Goal: Check status: Check status

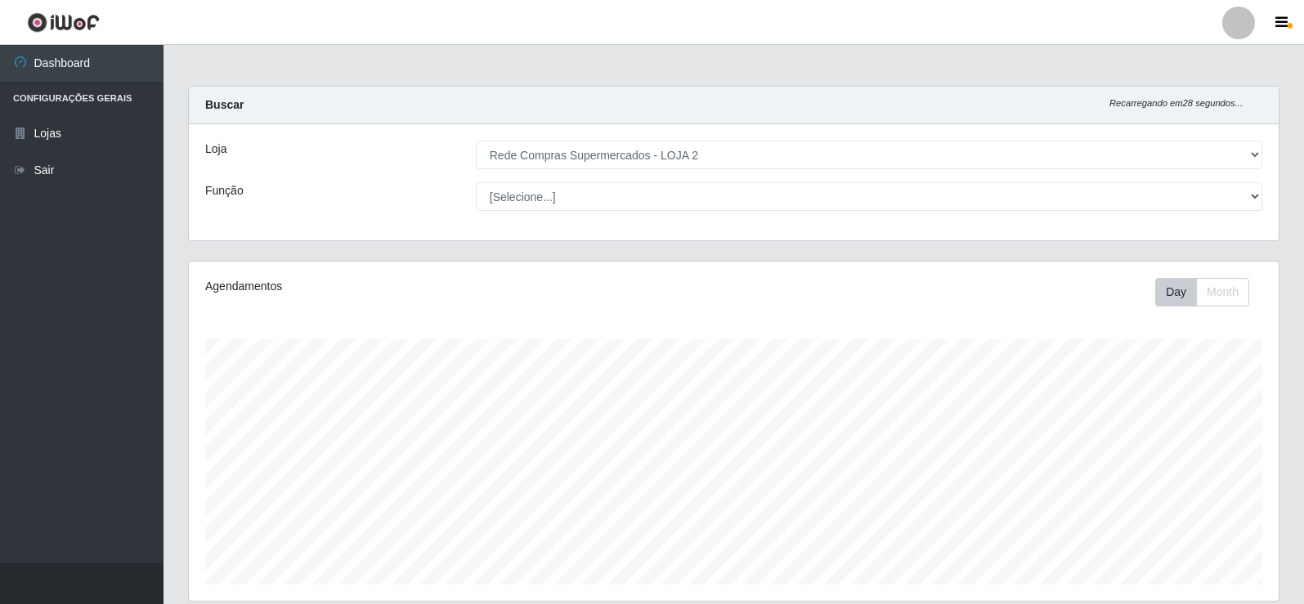
select select "161"
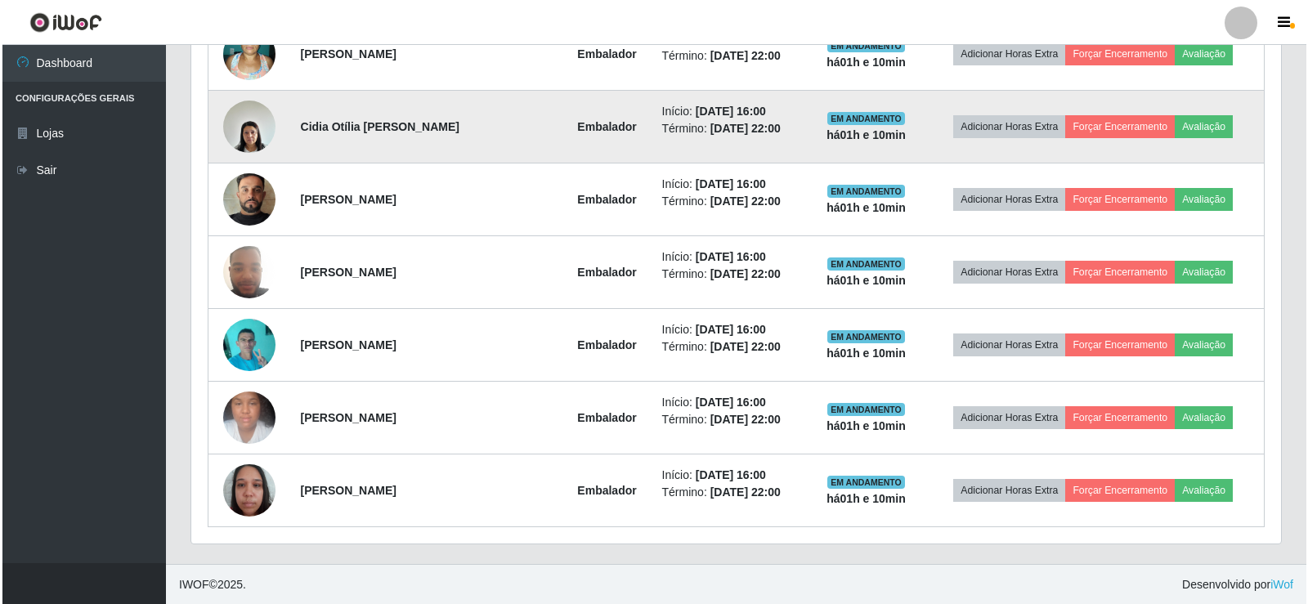
scroll to position [773, 0]
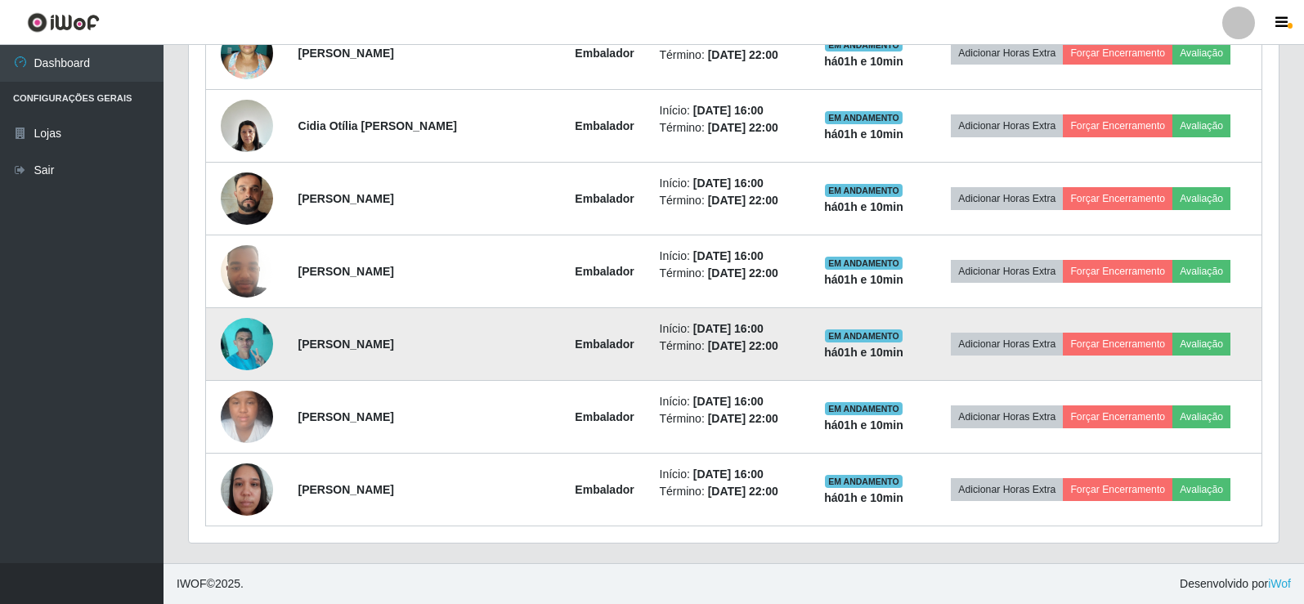
click at [234, 352] on img at bounding box center [247, 343] width 52 height 69
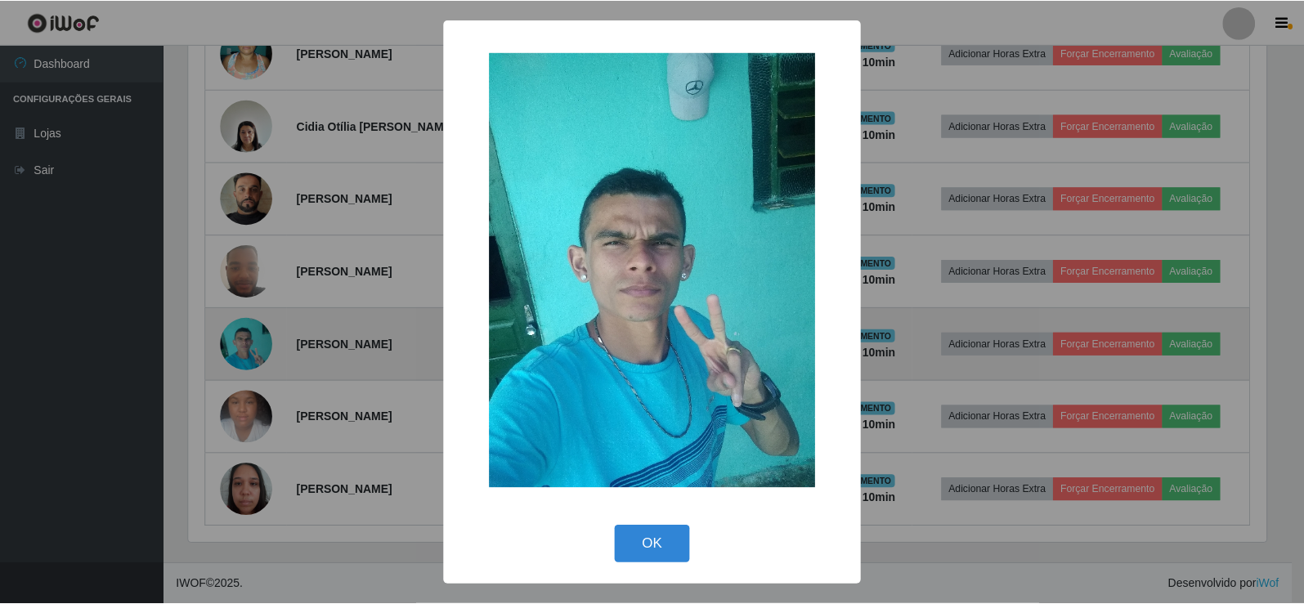
scroll to position [339, 1082]
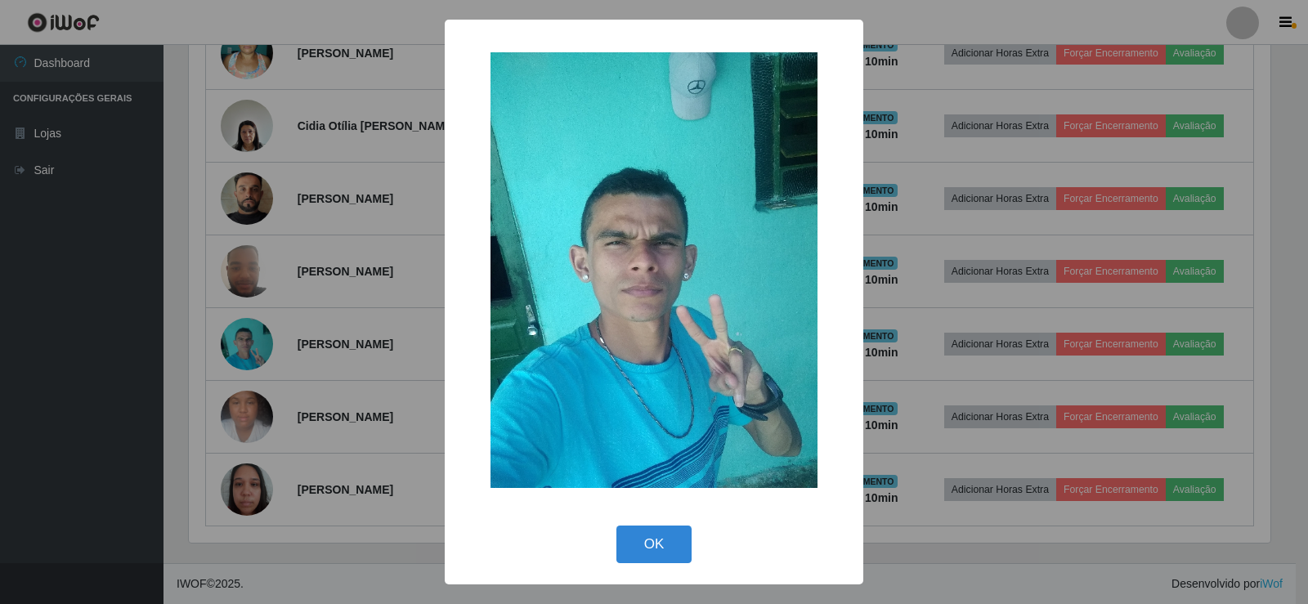
click at [335, 281] on div "× OK Cancel" at bounding box center [654, 302] width 1308 height 604
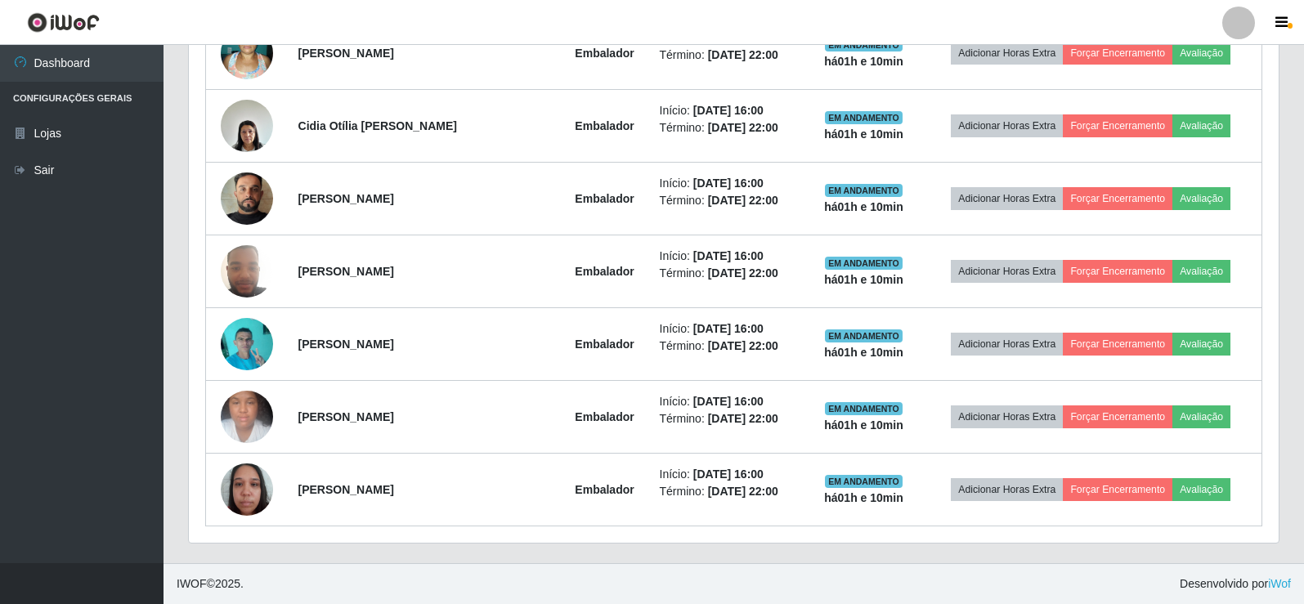
scroll to position [339, 1090]
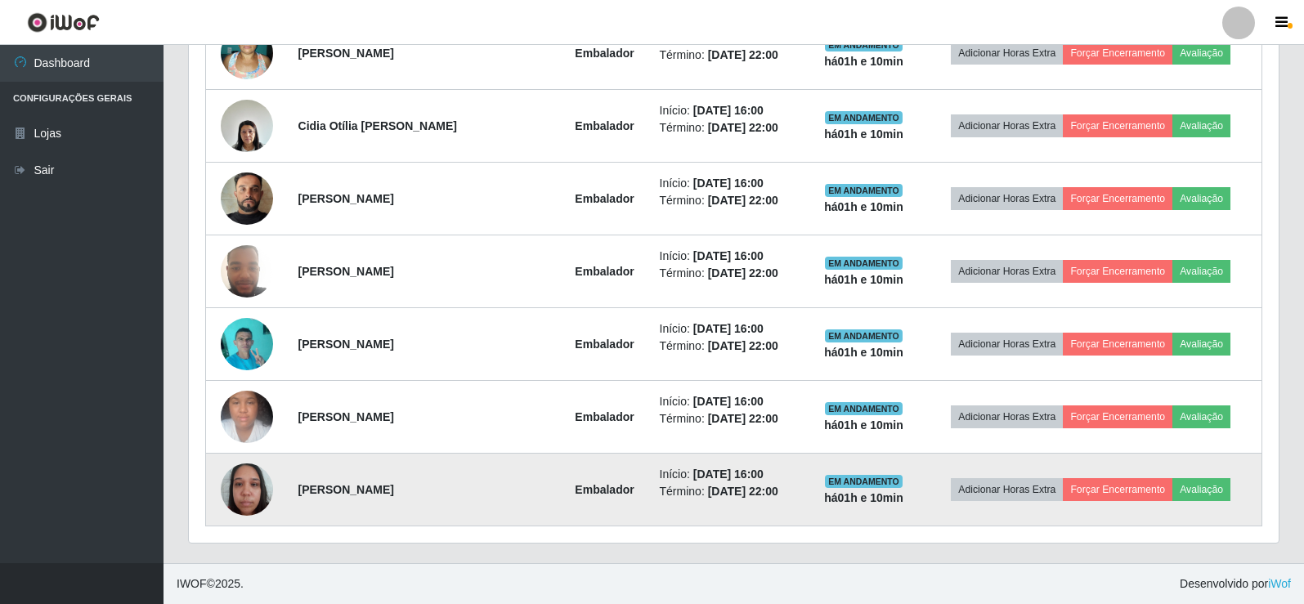
click at [253, 485] on img at bounding box center [247, 489] width 52 height 69
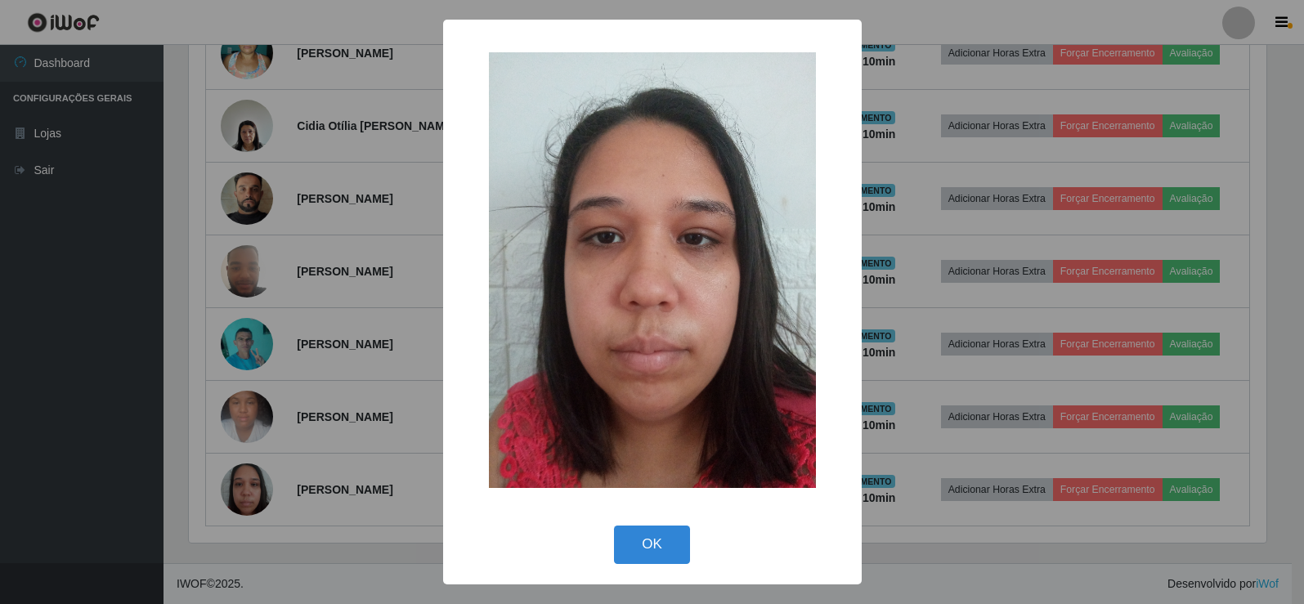
scroll to position [339, 1082]
click at [293, 430] on div "× OK Cancel" at bounding box center [654, 302] width 1308 height 604
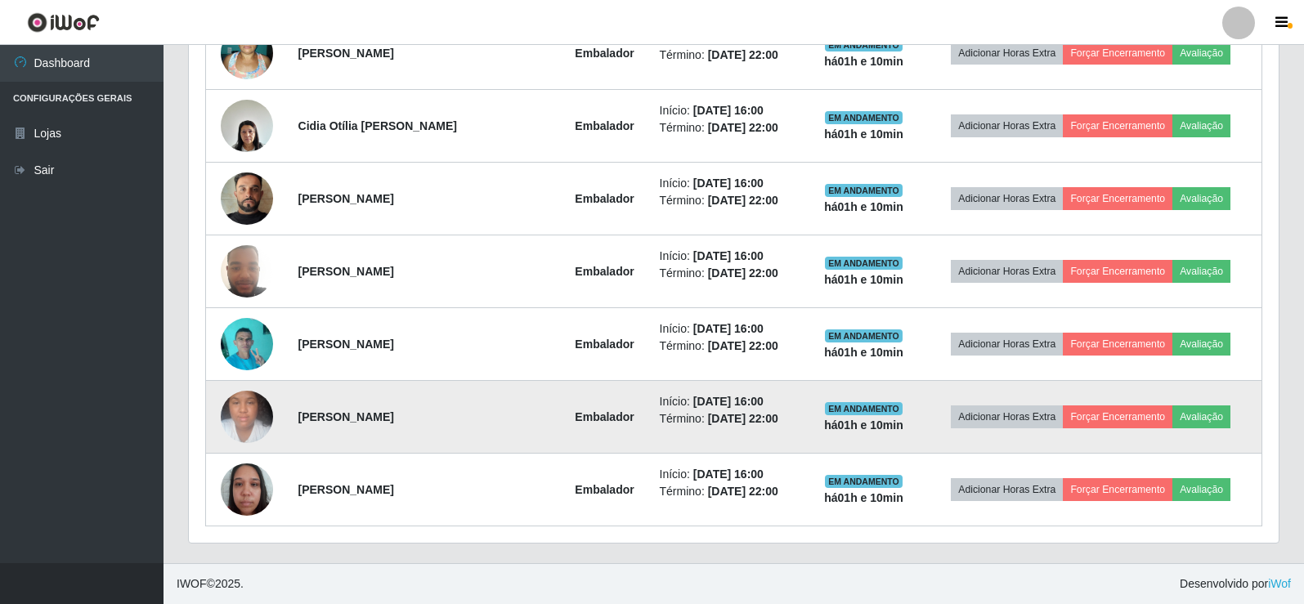
scroll to position [339, 1090]
click at [243, 422] on img at bounding box center [247, 416] width 52 height 69
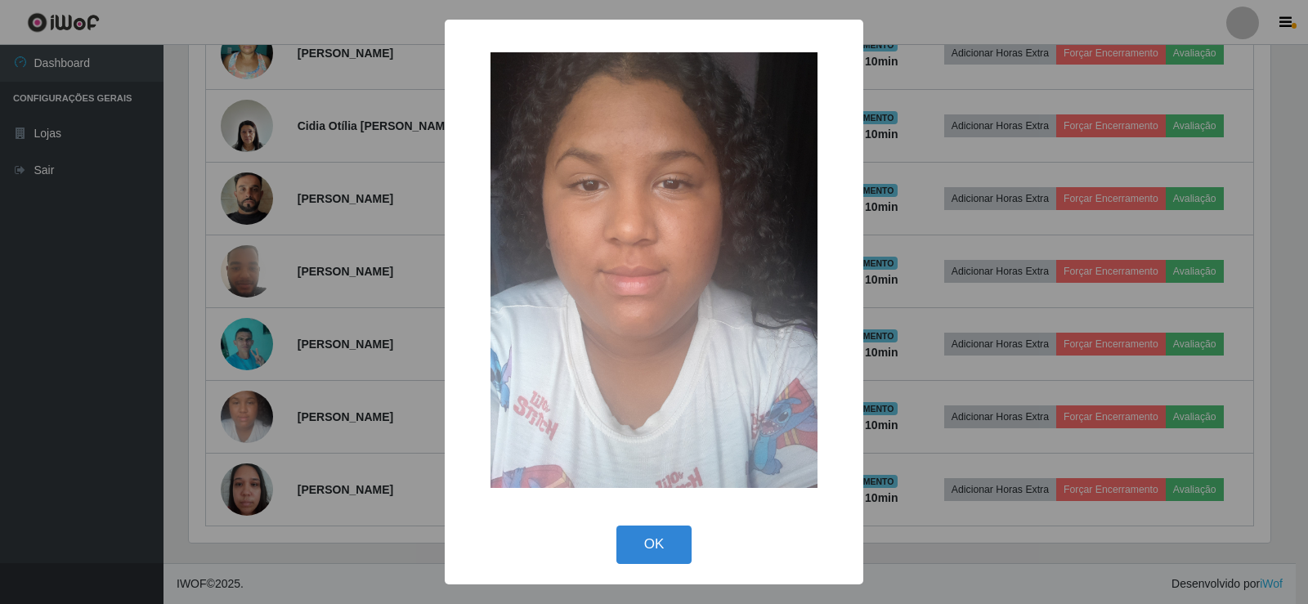
click at [289, 385] on div "× OK Cancel" at bounding box center [654, 302] width 1308 height 604
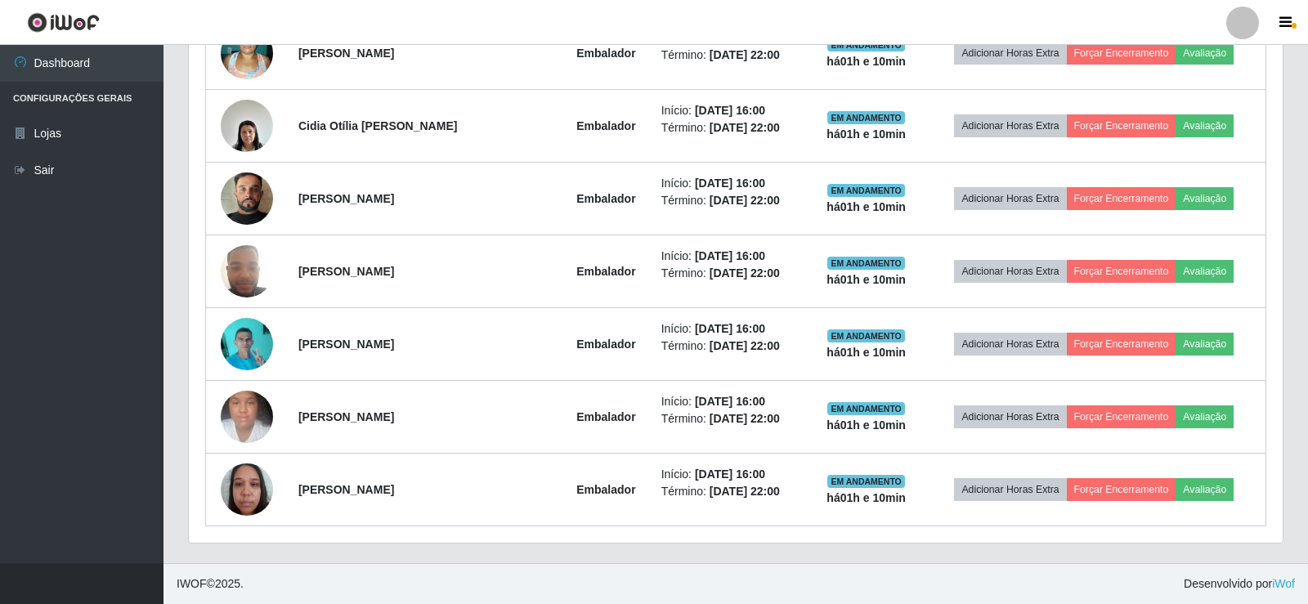
scroll to position [339, 1090]
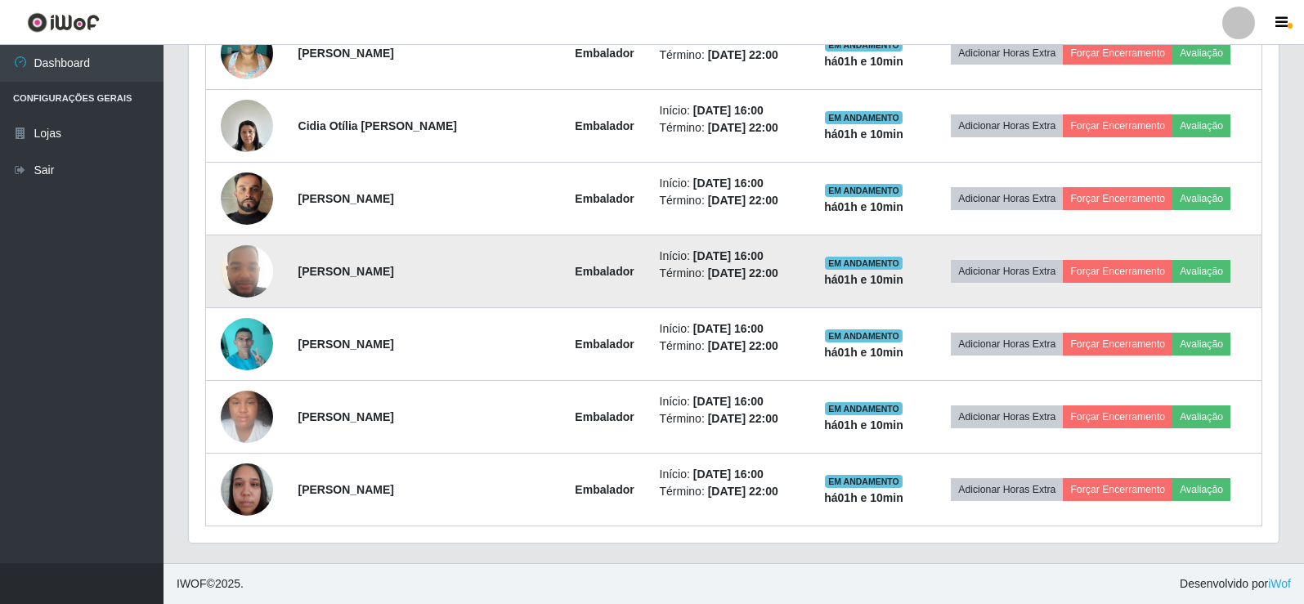
click at [253, 278] on img at bounding box center [247, 270] width 52 height 69
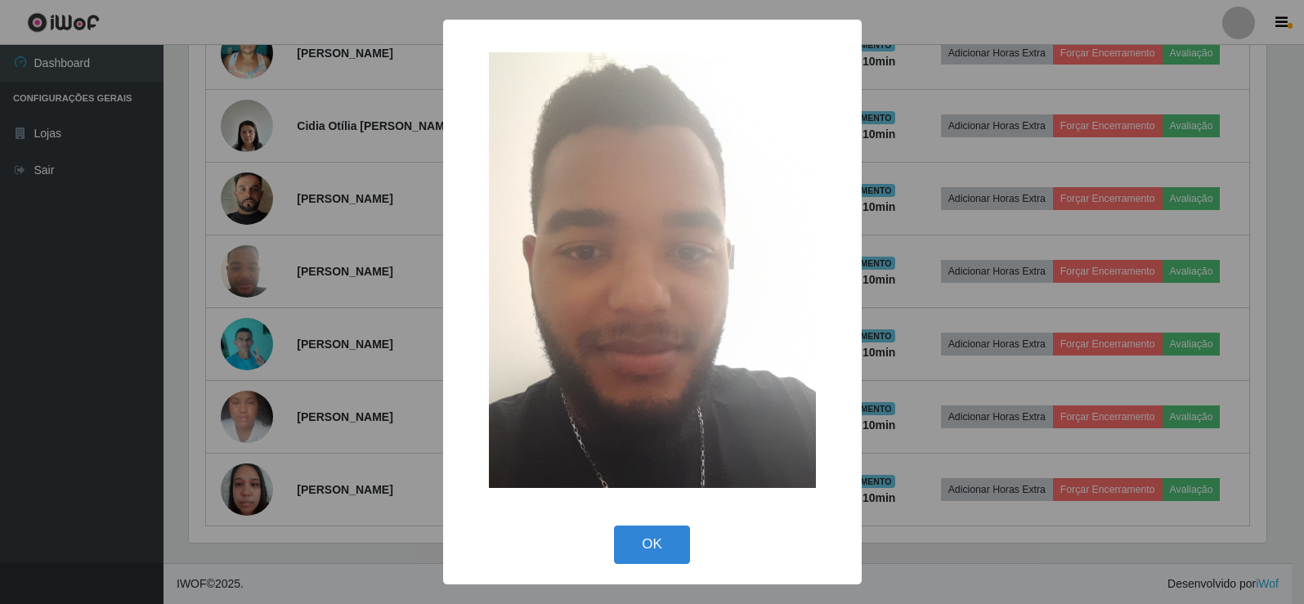
scroll to position [339, 1082]
click at [287, 248] on div "× OK Cancel" at bounding box center [654, 302] width 1308 height 604
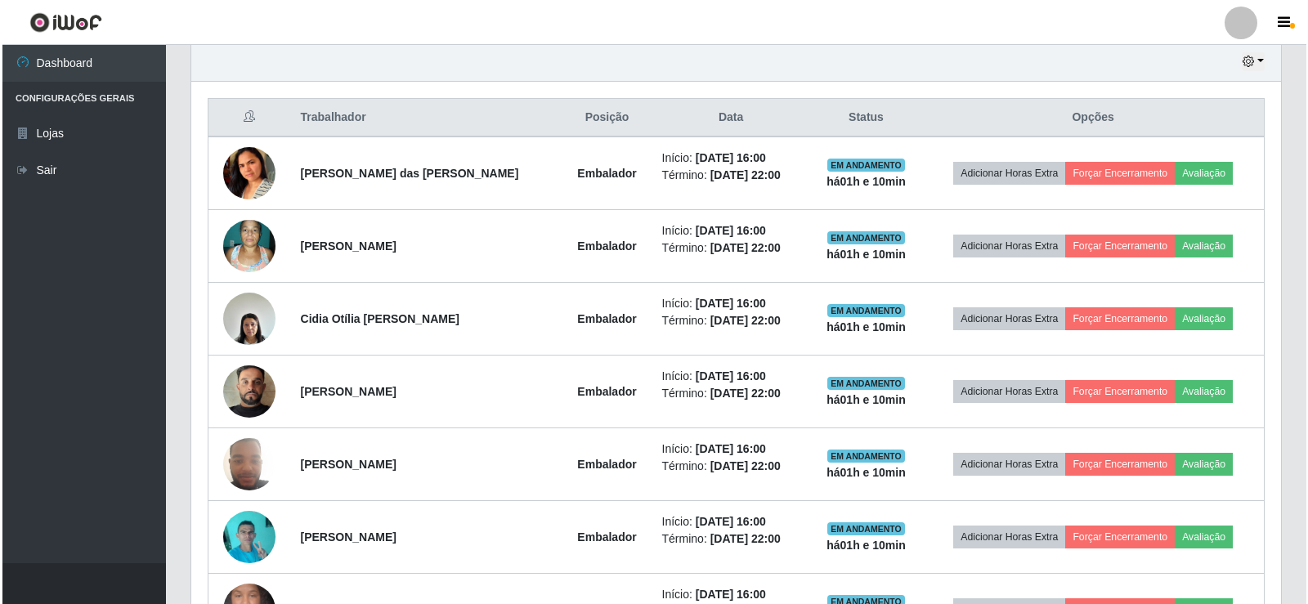
scroll to position [609, 0]
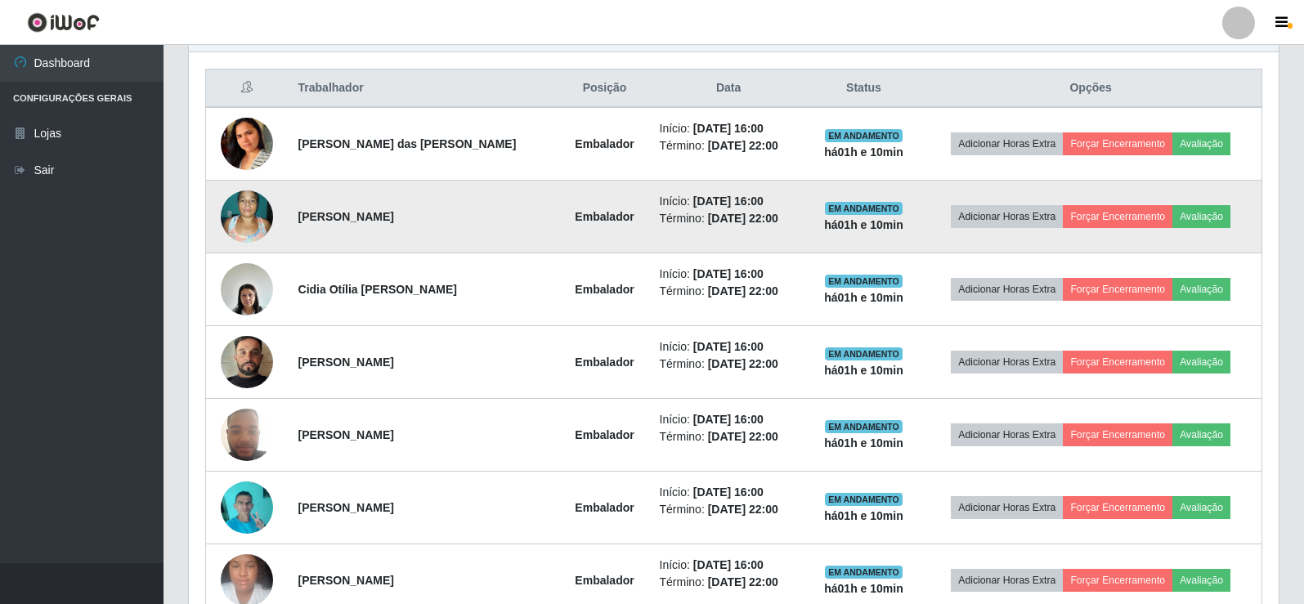
click at [237, 218] on img at bounding box center [247, 216] width 52 height 69
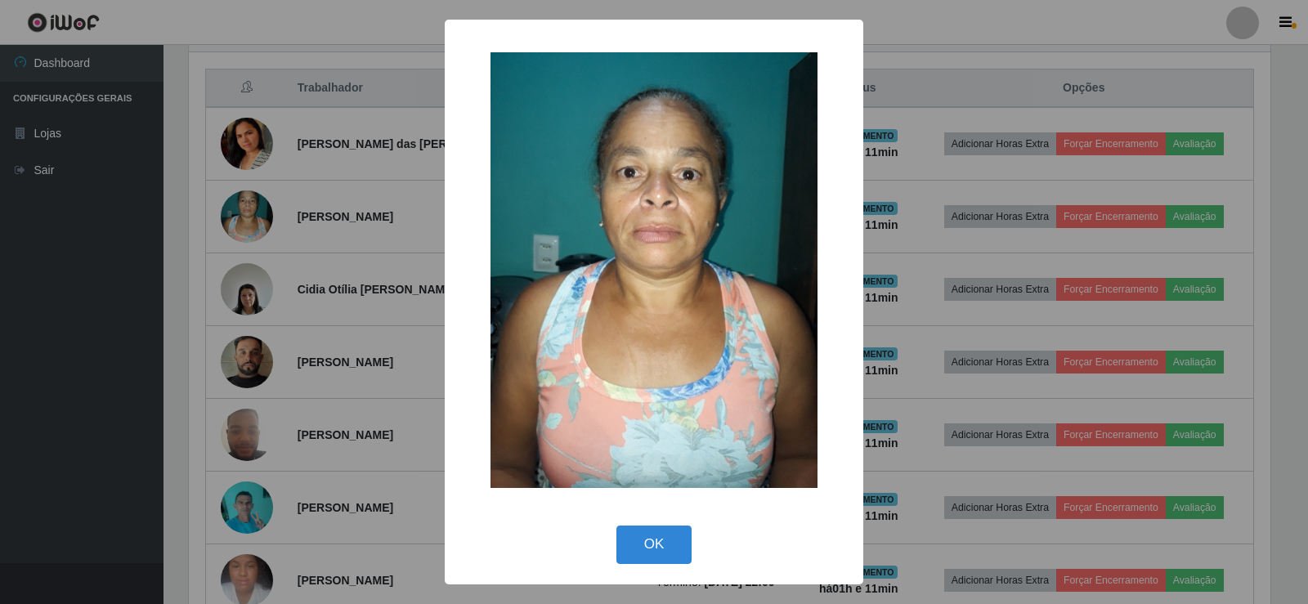
click at [345, 292] on div "× OK Cancel" at bounding box center [654, 302] width 1308 height 604
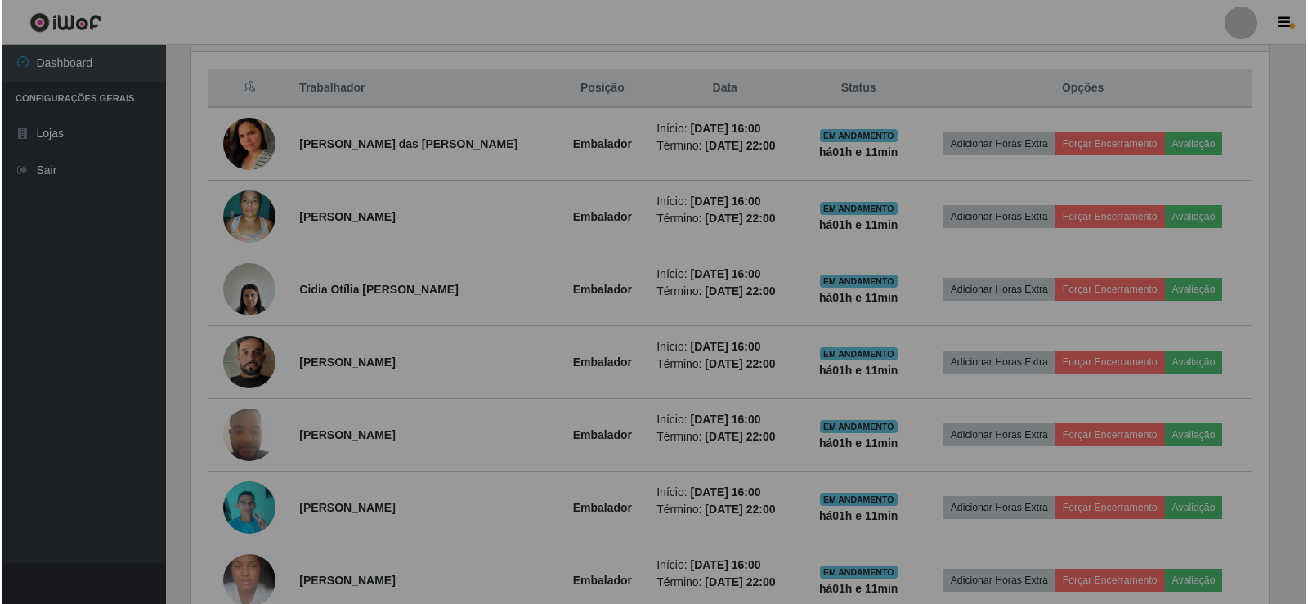
scroll to position [339, 1090]
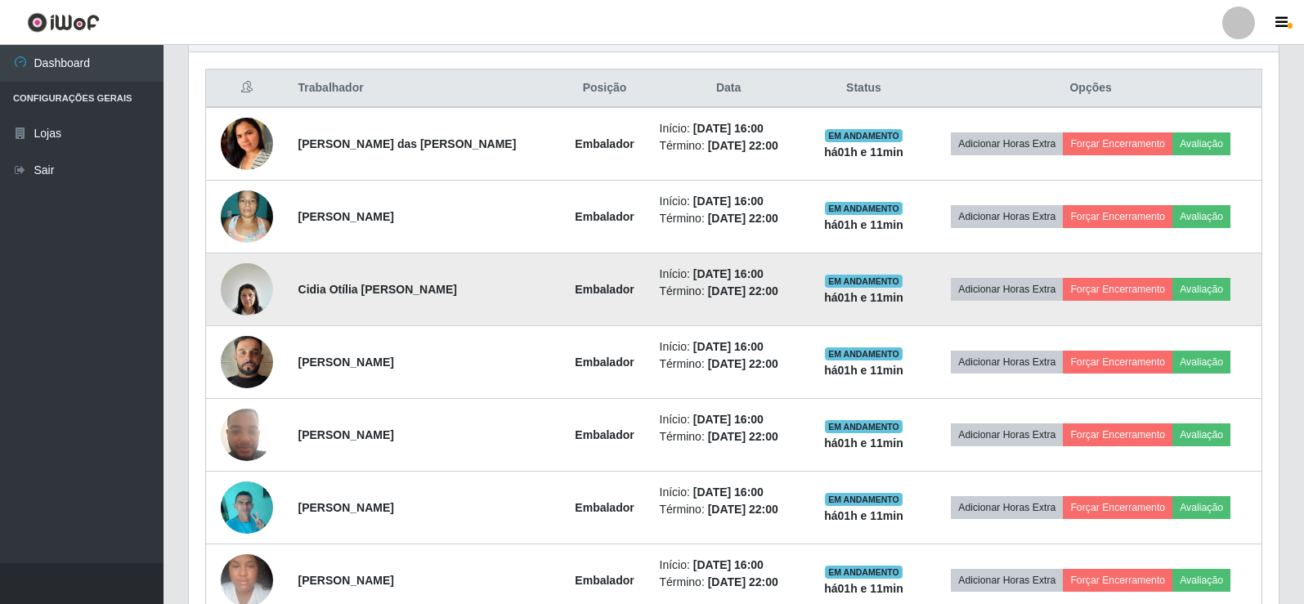
click at [246, 299] on img at bounding box center [247, 288] width 52 height 69
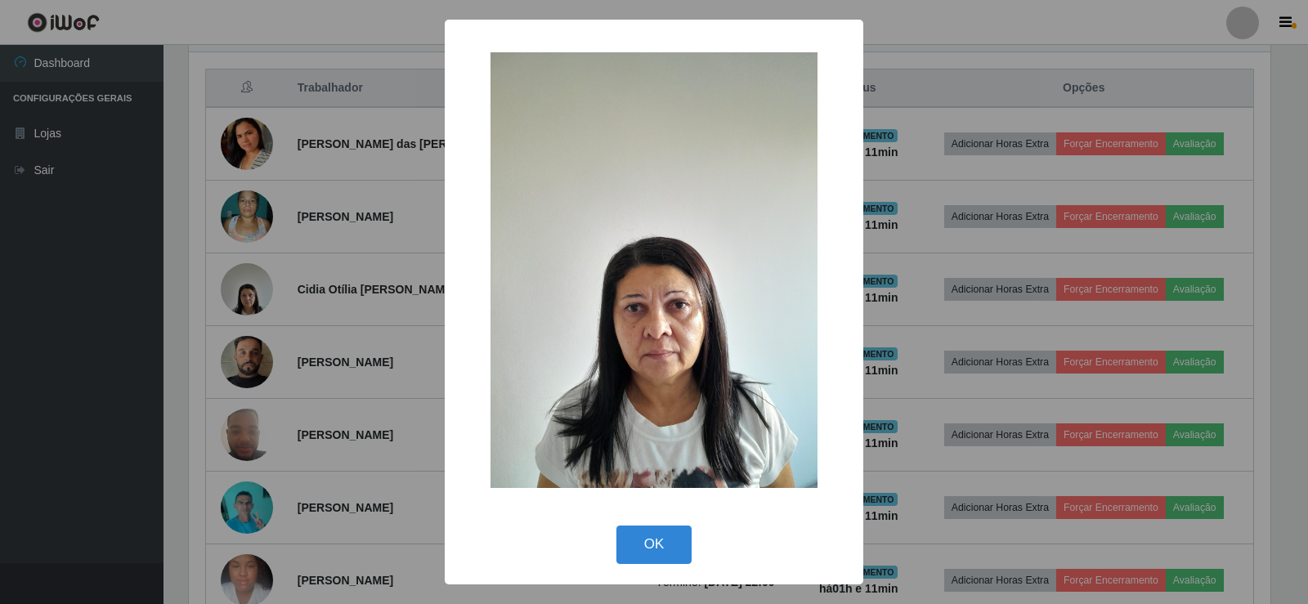
click at [258, 348] on div "× OK Cancel" at bounding box center [654, 302] width 1308 height 604
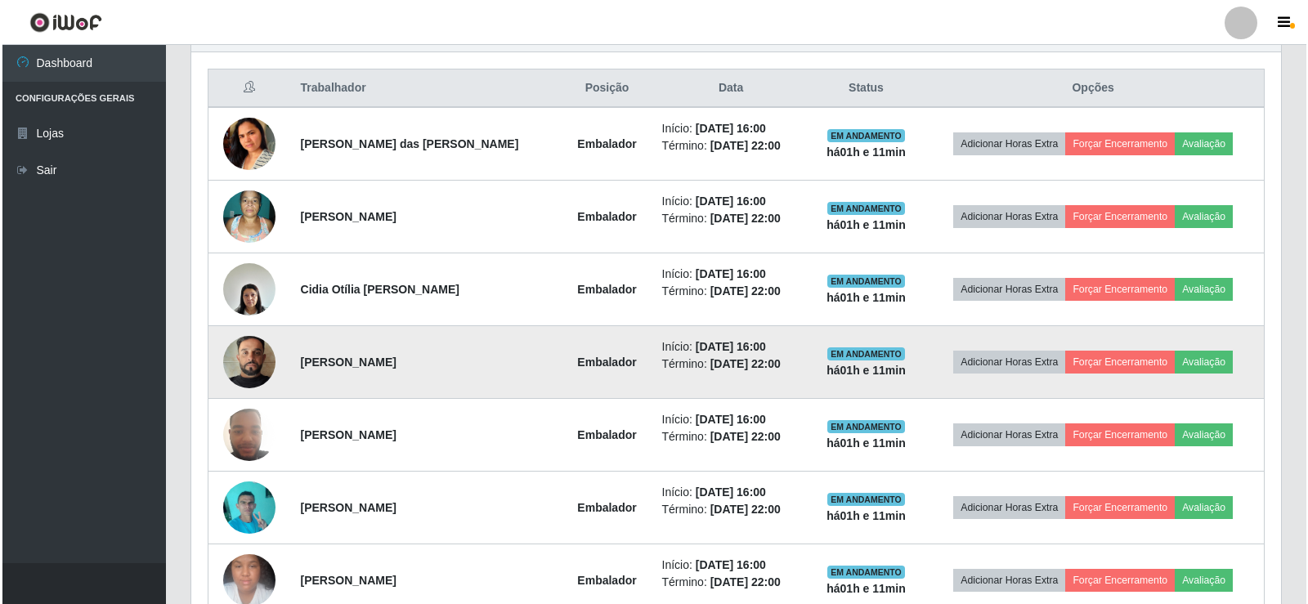
scroll to position [339, 1090]
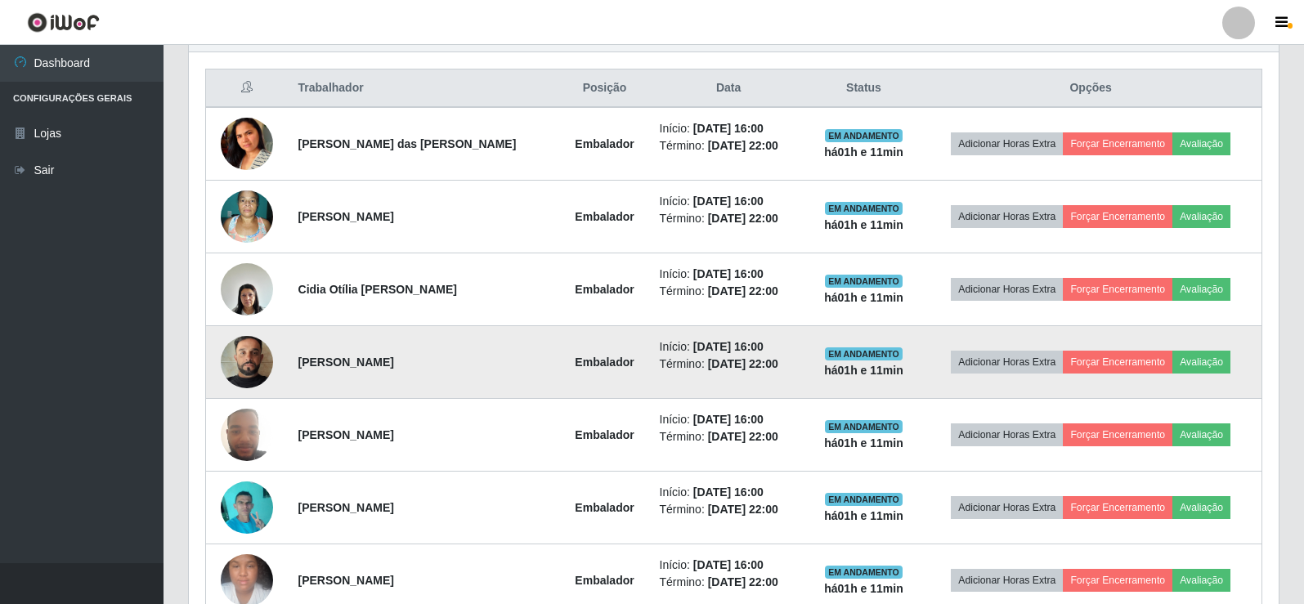
click at [242, 345] on img at bounding box center [247, 362] width 52 height 93
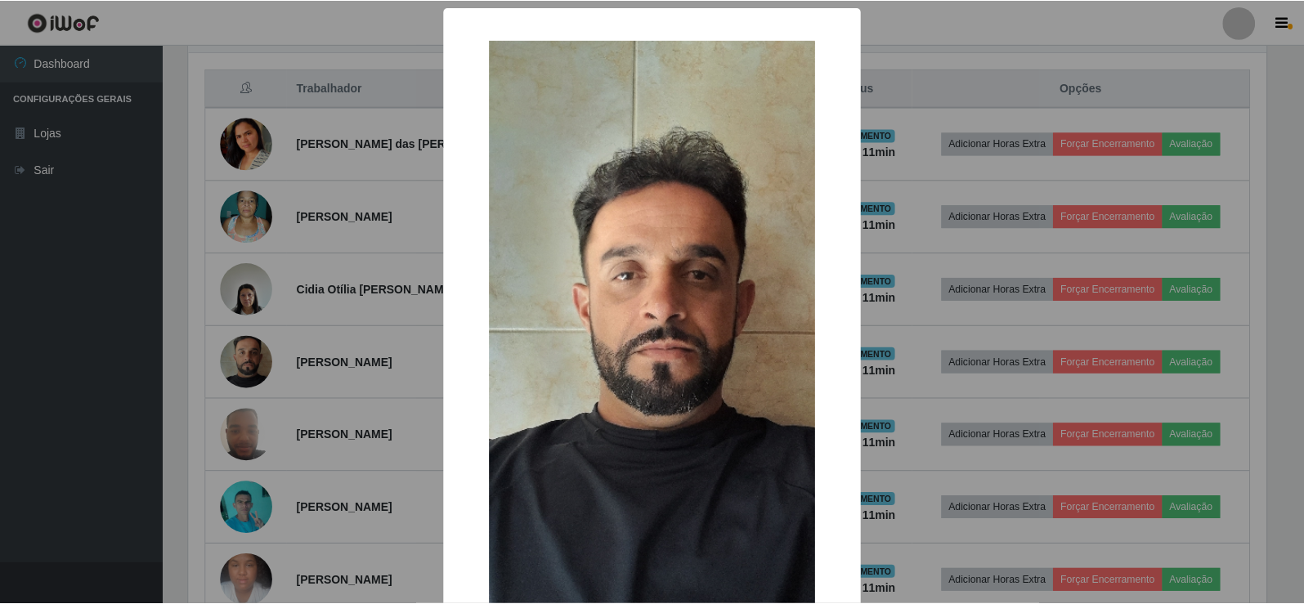
scroll to position [0, 0]
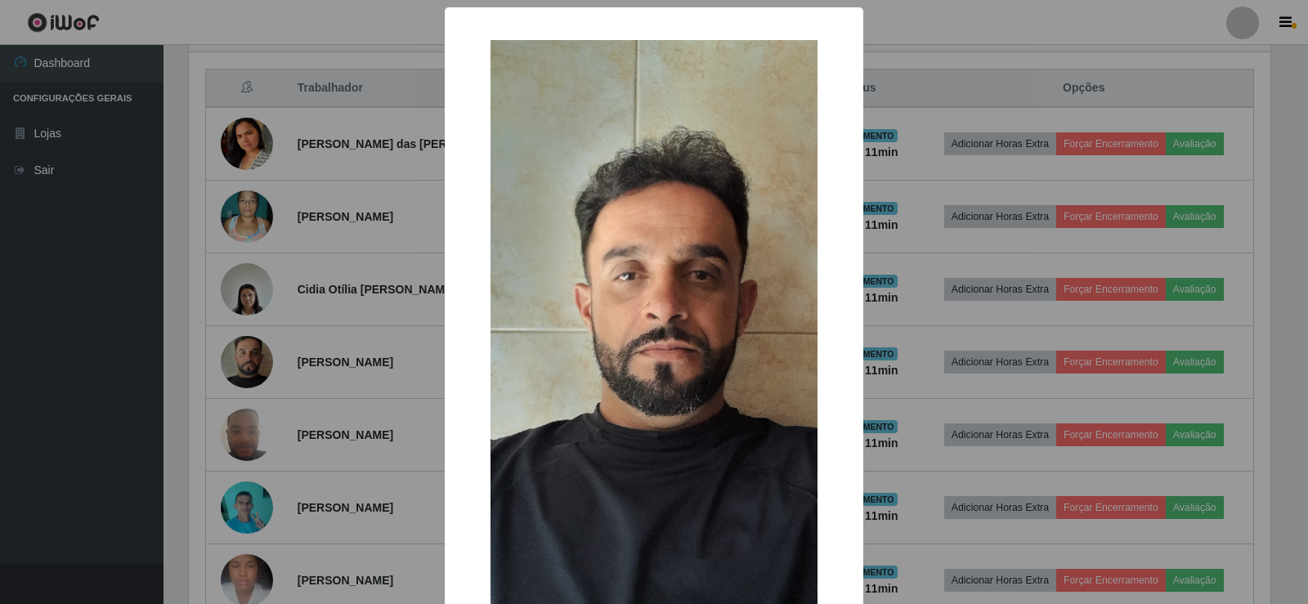
click at [283, 397] on div "× OK Cancel" at bounding box center [654, 302] width 1308 height 604
